Goal: Transaction & Acquisition: Purchase product/service

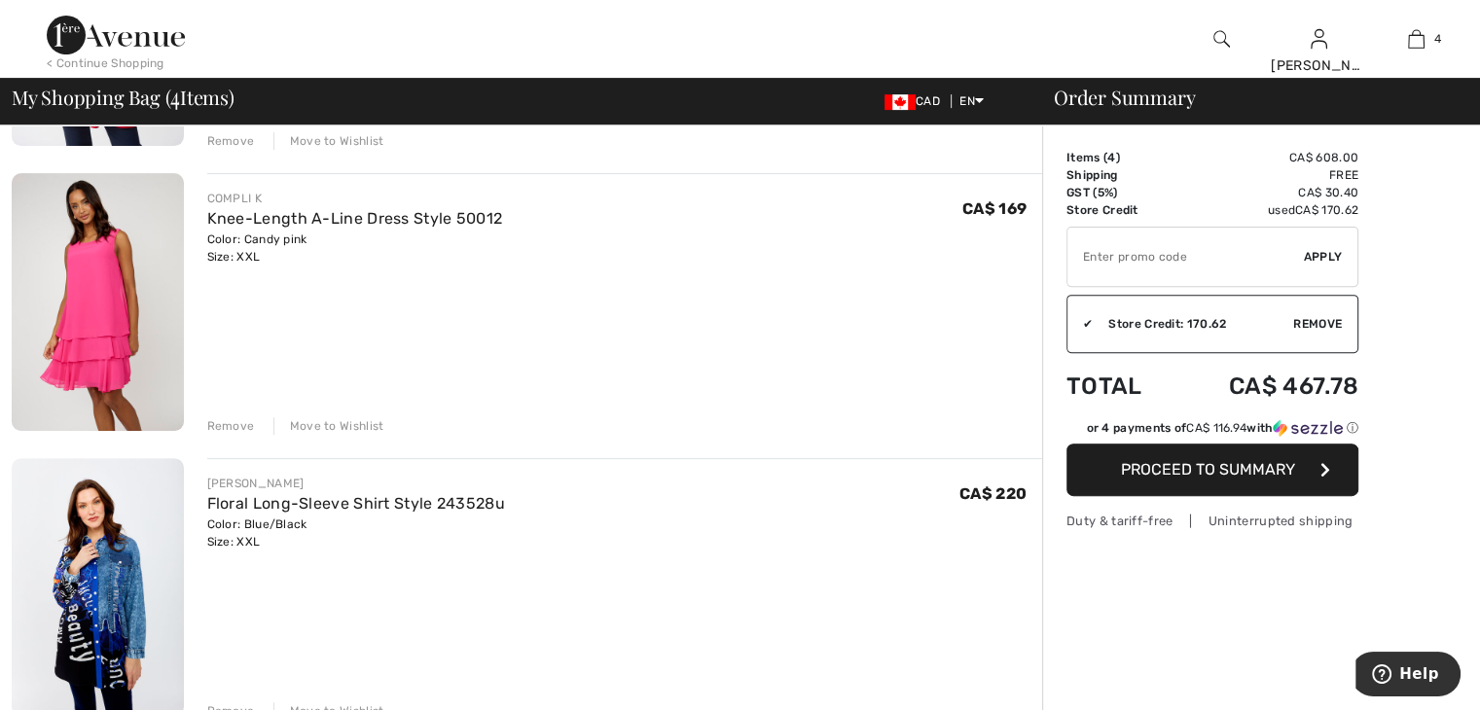
scroll to position [779, 0]
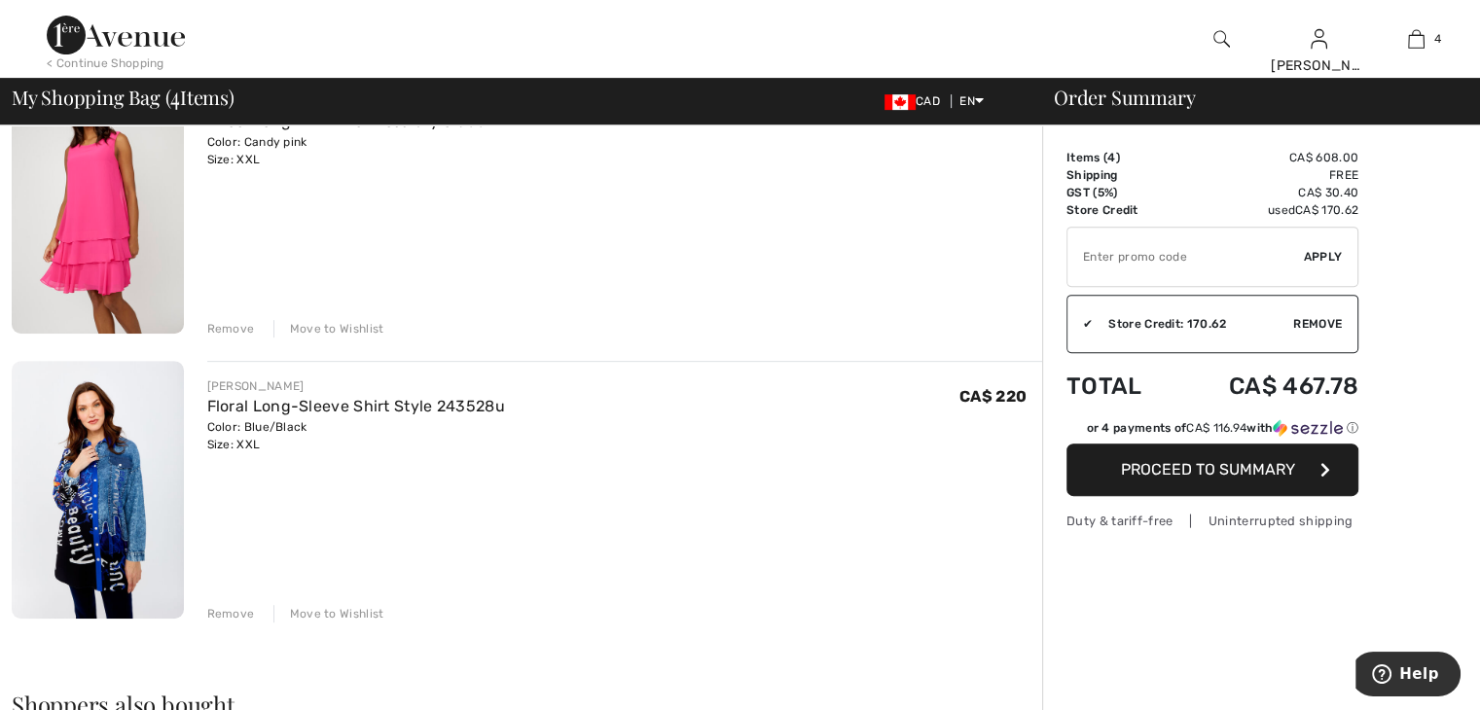
click at [218, 606] on div "Remove" at bounding box center [231, 614] width 48 height 18
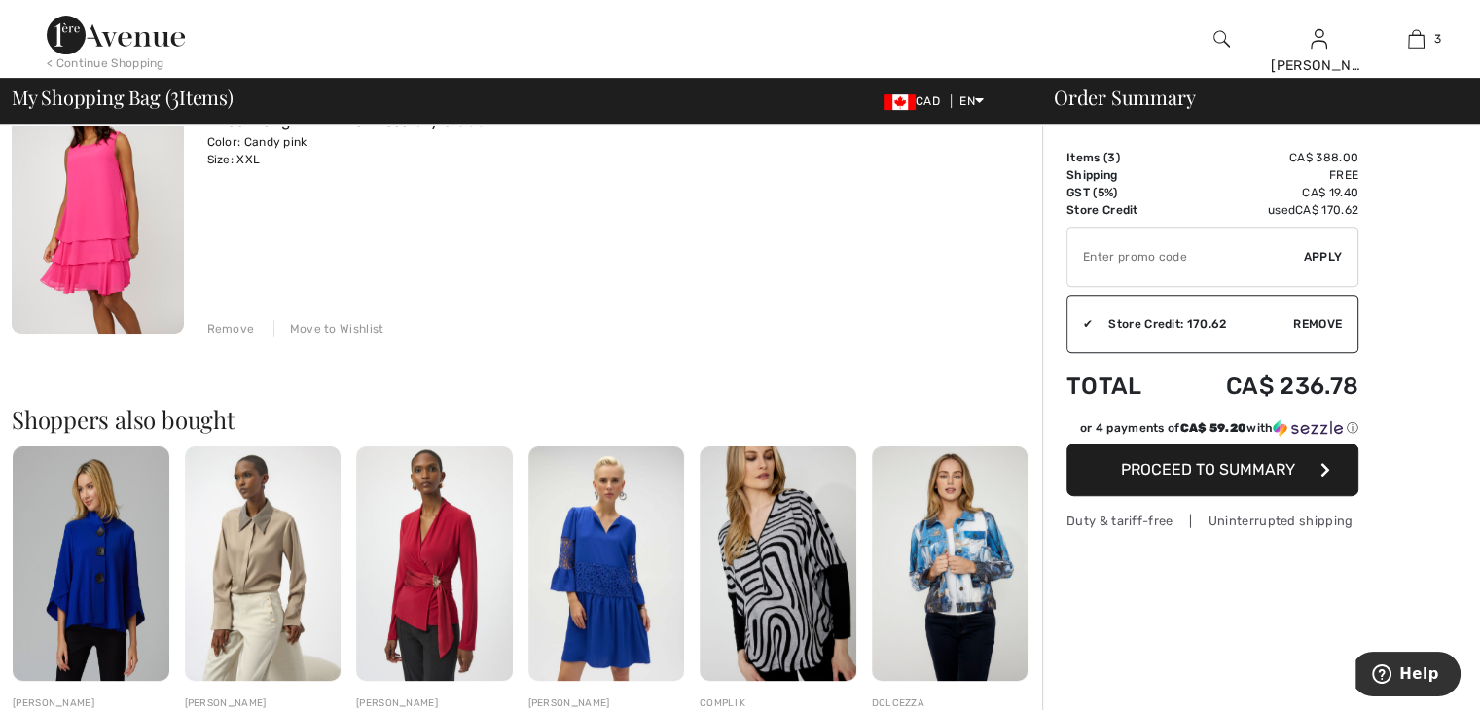
click at [1169, 468] on span "Proceed to Summary" at bounding box center [1208, 469] width 174 height 18
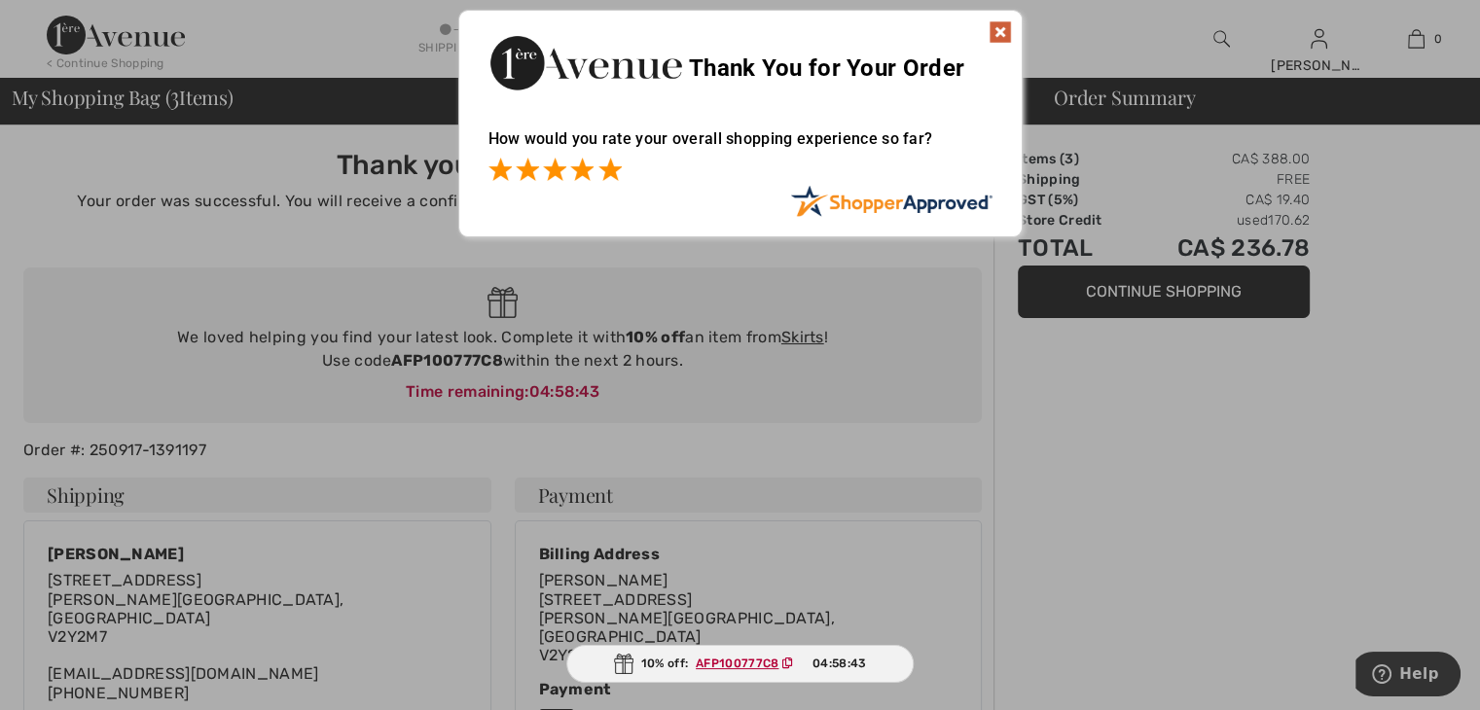
click at [611, 176] on span at bounding box center [610, 169] width 23 height 23
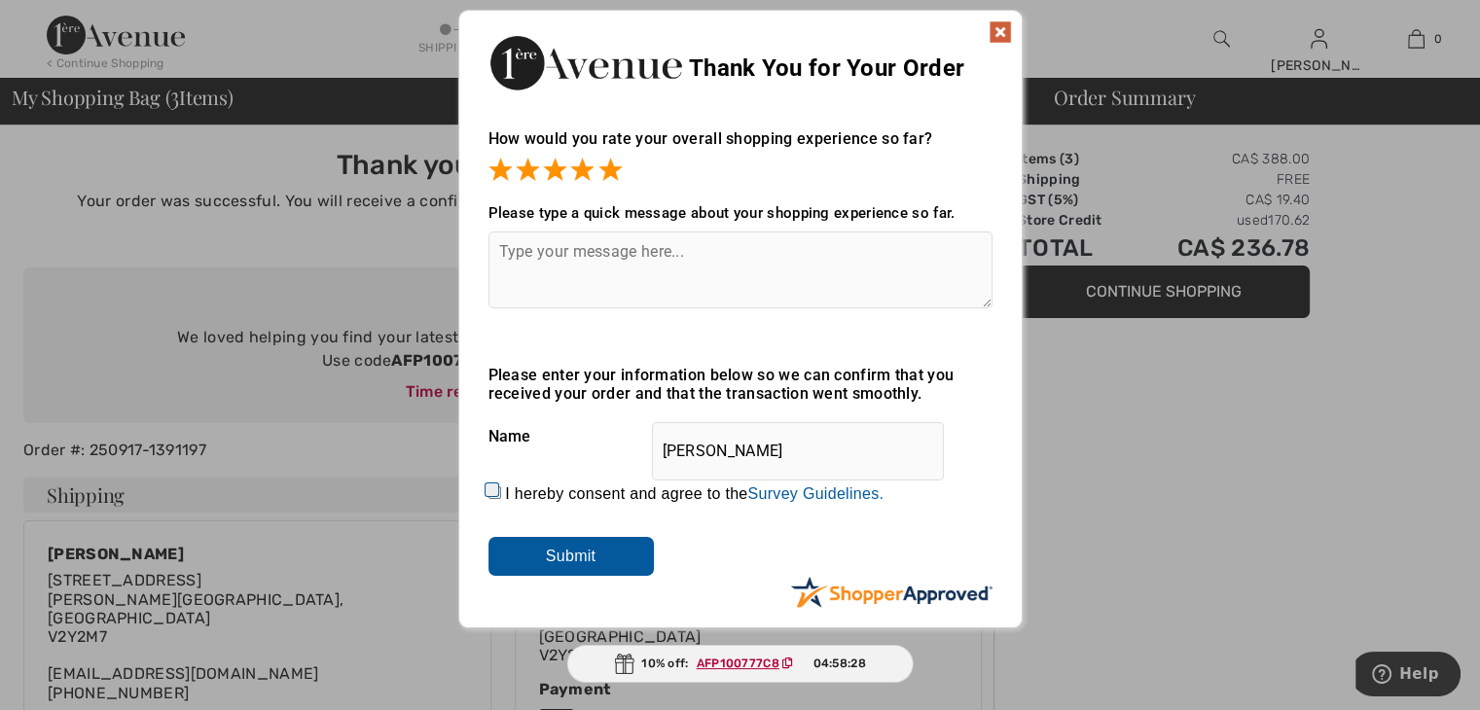
click at [490, 488] on input "I hereby consent and agree to the By submitting a review, you grant permission …" at bounding box center [495, 493] width 13 height 13
checkbox input "true"
click at [517, 542] on input "Submit" at bounding box center [571, 556] width 165 height 39
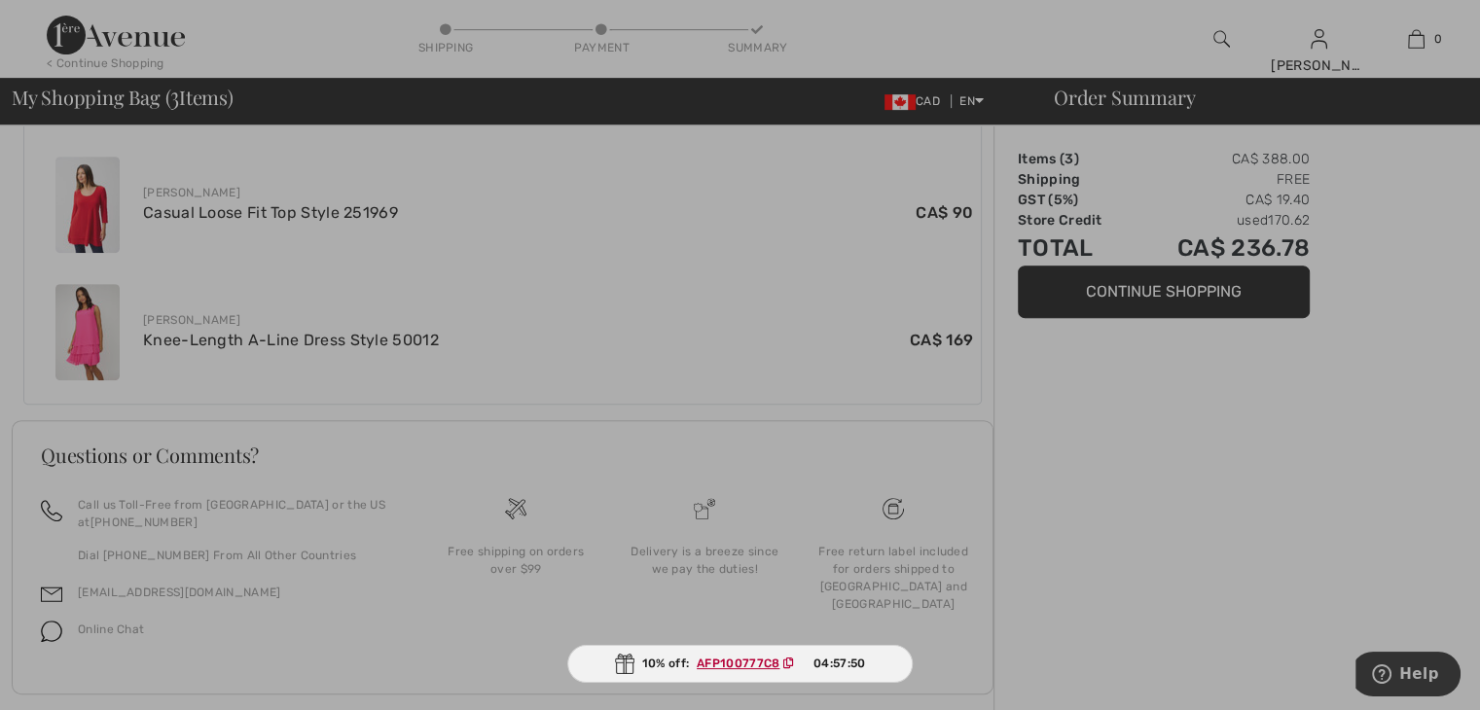
scroll to position [762, 0]
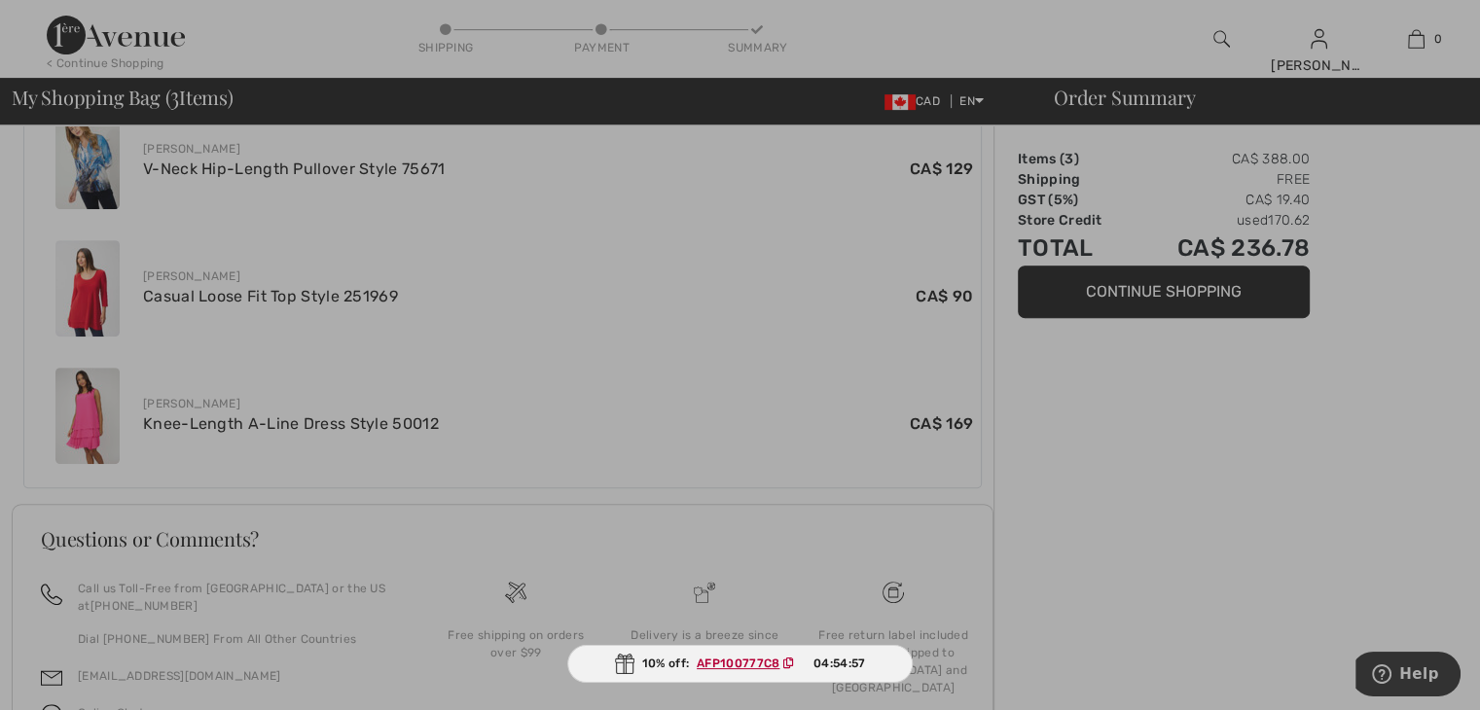
click at [1323, 287] on div at bounding box center [740, 355] width 1480 height 710
click at [1260, 283] on div at bounding box center [740, 355] width 1480 height 710
click at [1137, 290] on div at bounding box center [740, 355] width 1480 height 710
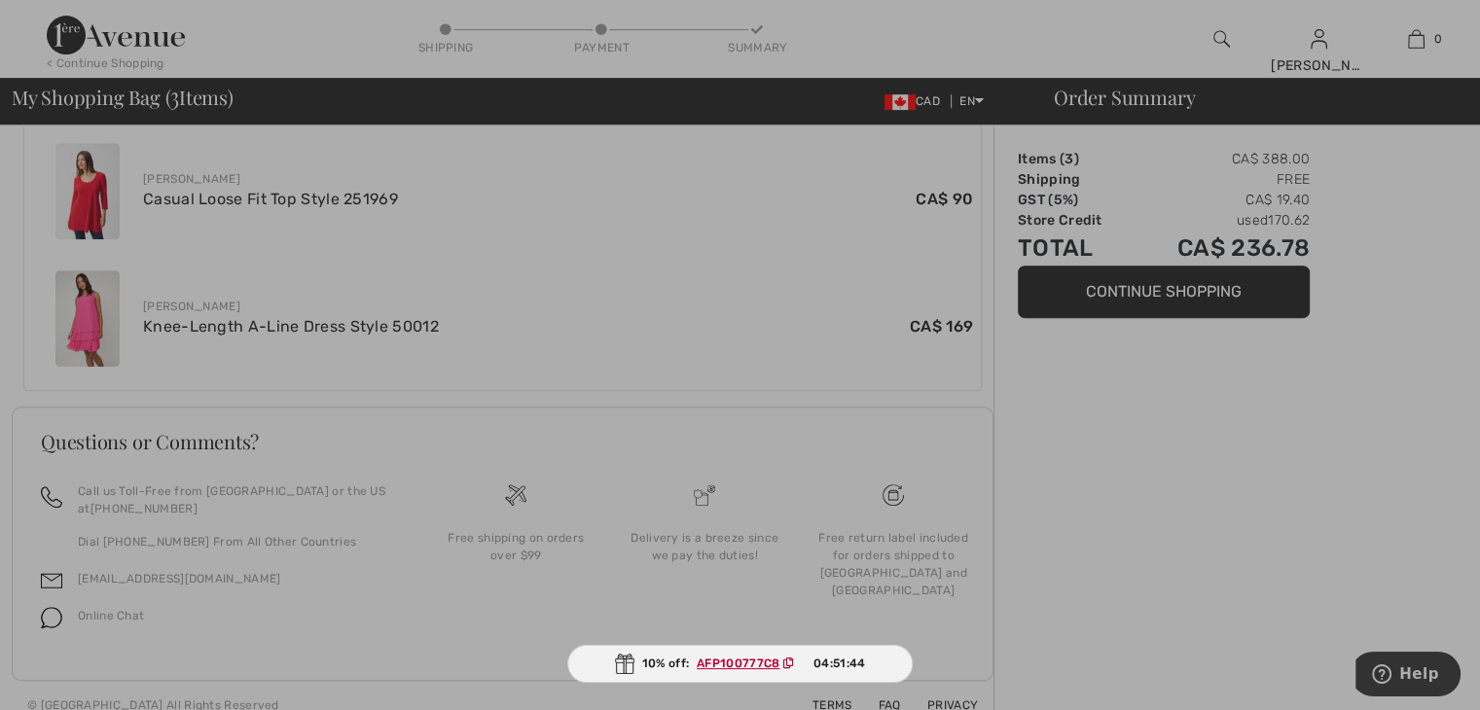
click at [1413, 36] on div at bounding box center [740, 355] width 1480 height 710
